Goal: Transaction & Acquisition: Purchase product/service

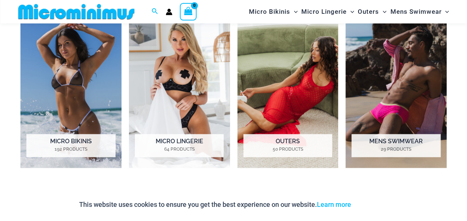
scroll to position [551, 0]
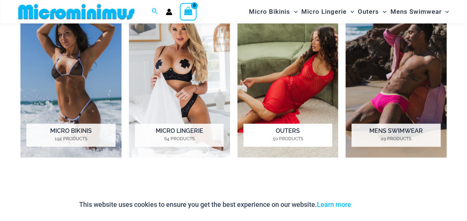
click at [280, 80] on img "Visit product category Outers" at bounding box center [287, 78] width 101 height 157
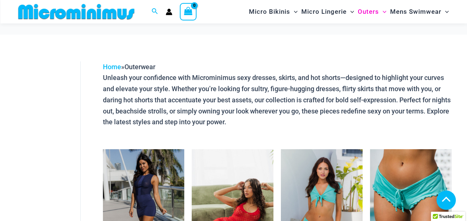
scroll to position [143, 0]
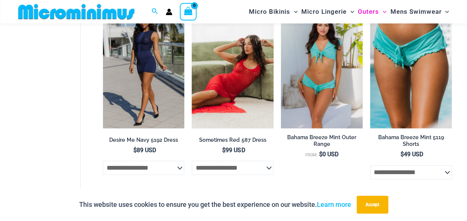
click at [254, 166] on select "**********" at bounding box center [233, 167] width 82 height 14
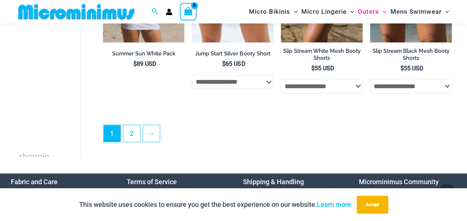
scroll to position [1592, 0]
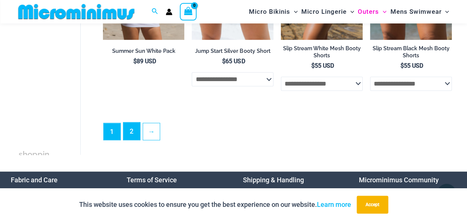
click at [130, 136] on link "2" at bounding box center [131, 130] width 17 height 17
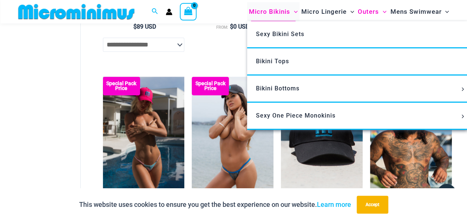
scroll to position [365, 0]
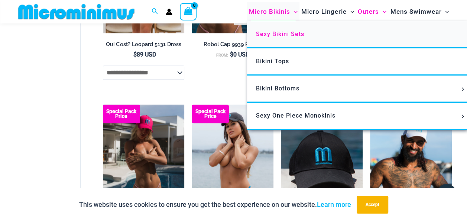
click at [280, 36] on span "Sexy Bikini Sets" at bounding box center [280, 33] width 48 height 7
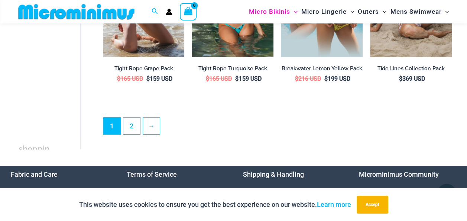
scroll to position [1442, 0]
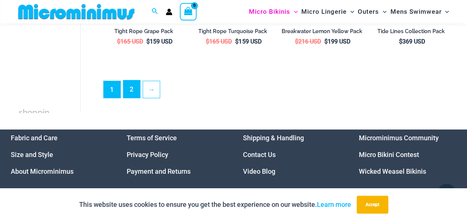
click at [138, 80] on link "2" at bounding box center [131, 88] width 17 height 17
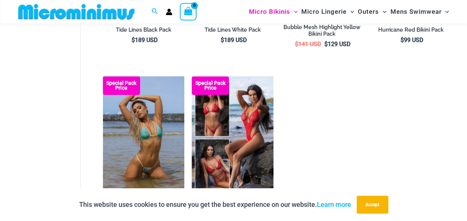
scroll to position [69, 0]
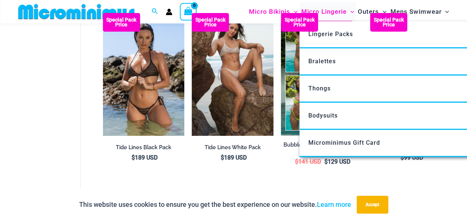
click at [330, 13] on span "Micro Lingerie" at bounding box center [323, 11] width 45 height 19
